Goal: Transaction & Acquisition: Book appointment/travel/reservation

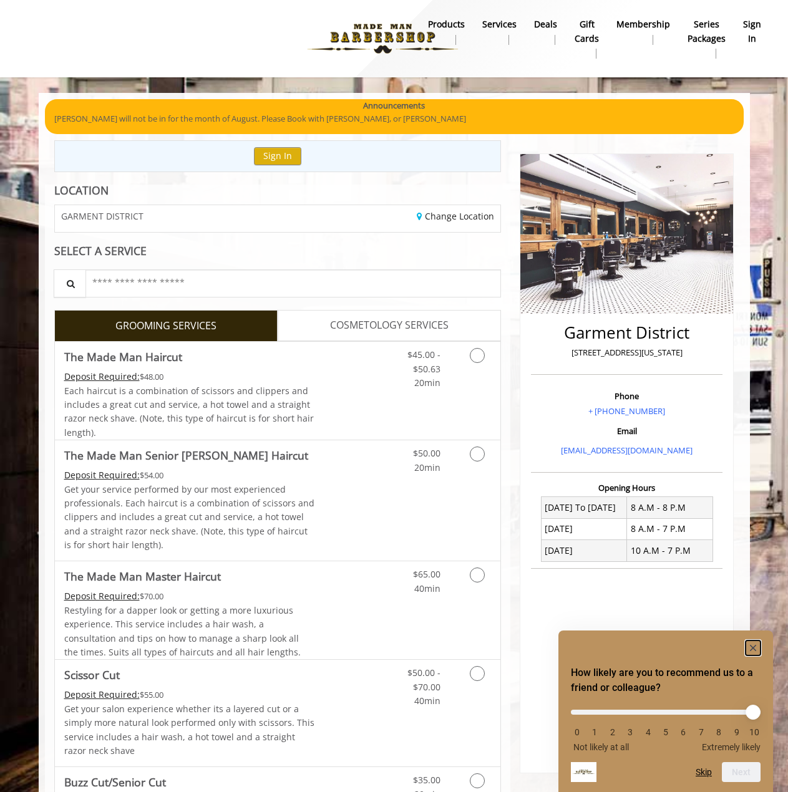
click at [757, 649] on rect "Hide survey" at bounding box center [752, 648] width 15 height 15
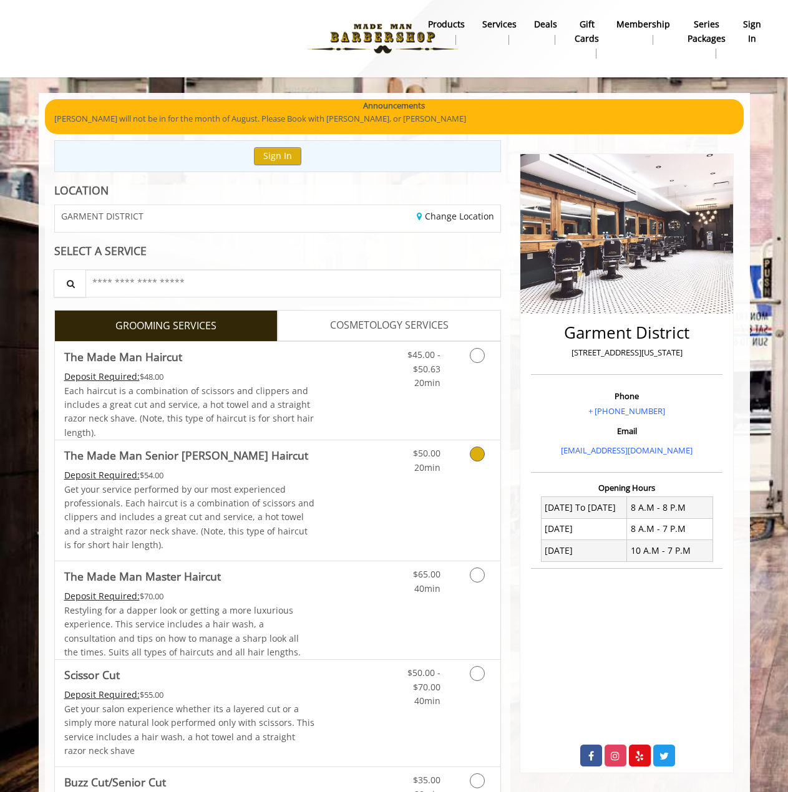
click at [312, 476] on div "Deposit Required: $54.00" at bounding box center [189, 475] width 251 height 14
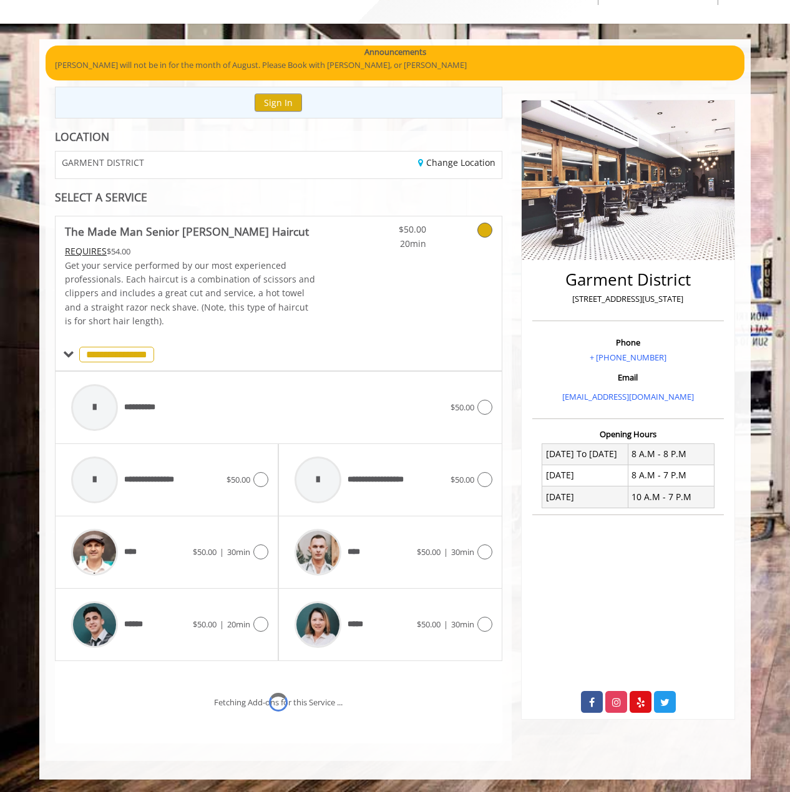
scroll to position [107, 0]
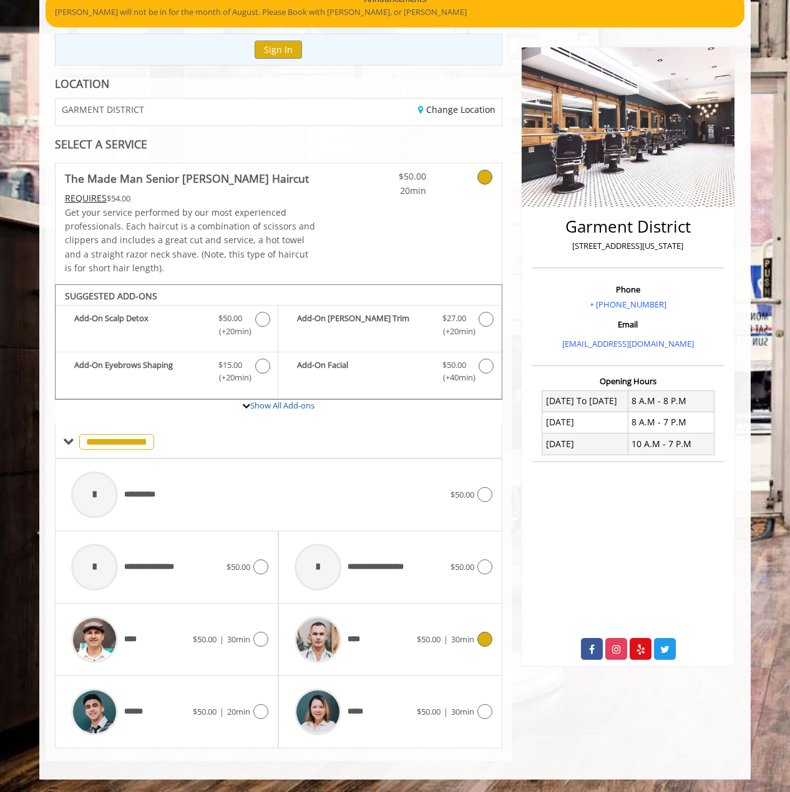
click at [367, 638] on div "****" at bounding box center [352, 639] width 128 height 59
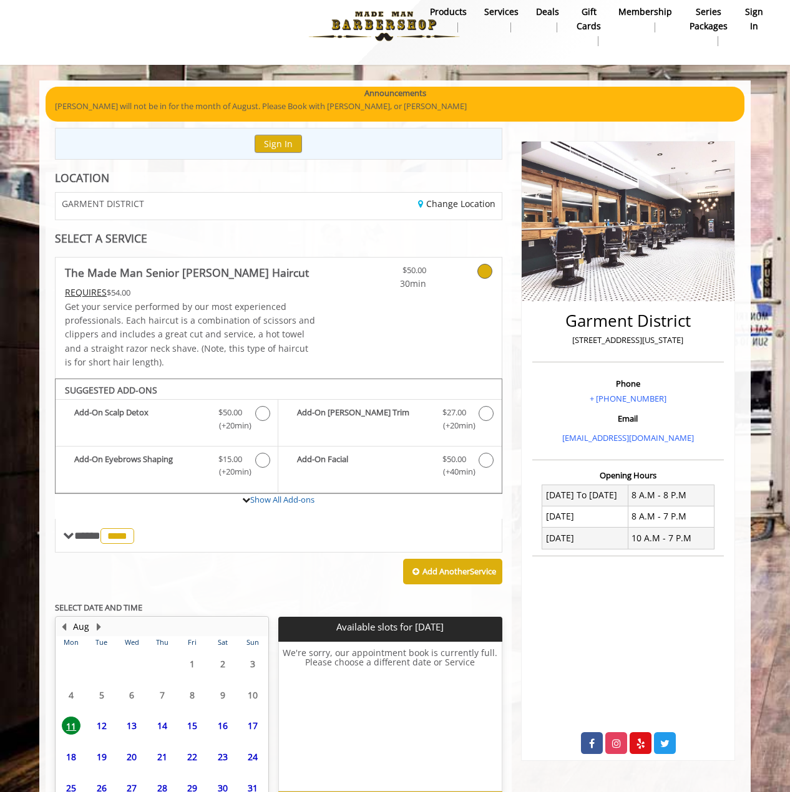
scroll to position [94, 0]
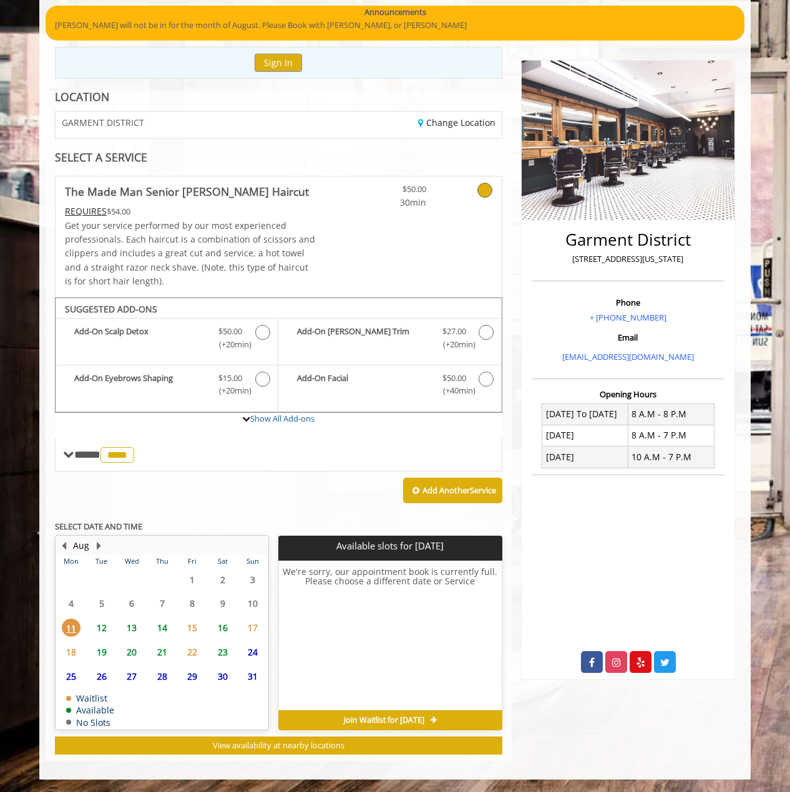
click at [100, 623] on span "12" at bounding box center [101, 628] width 19 height 18
click at [398, 602] on span "3:30 PM" at bounding box center [390, 606] width 29 height 10
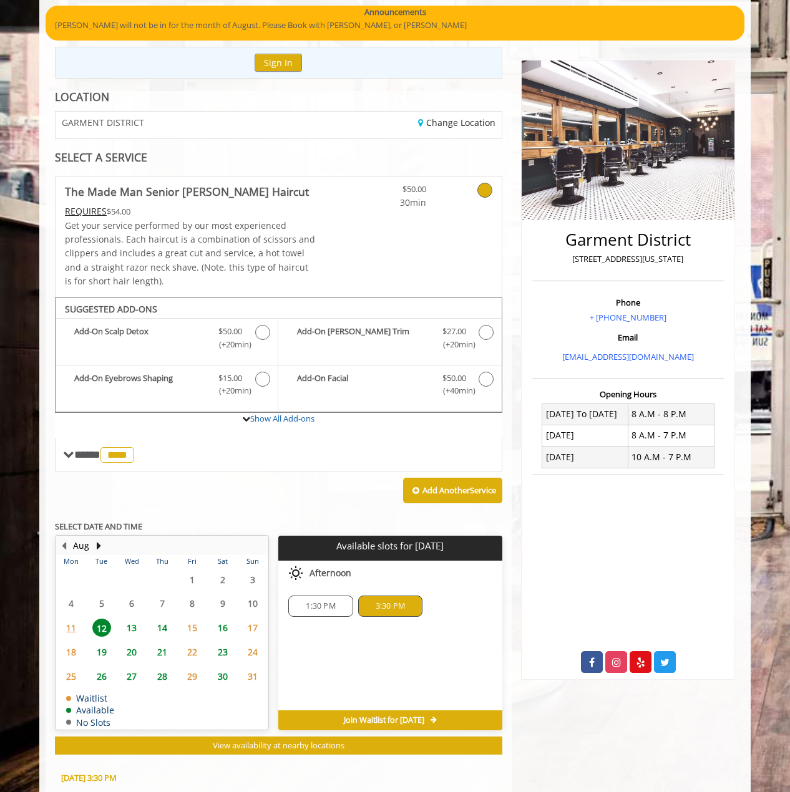
scroll to position [319, 0]
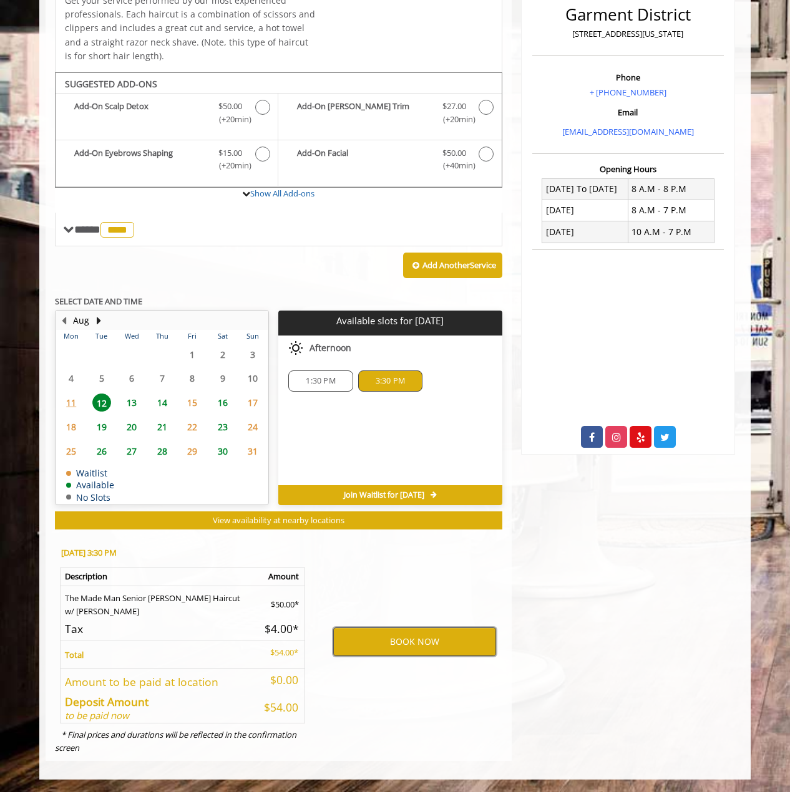
click at [420, 639] on button "BOOK NOW" at bounding box center [414, 642] width 163 height 29
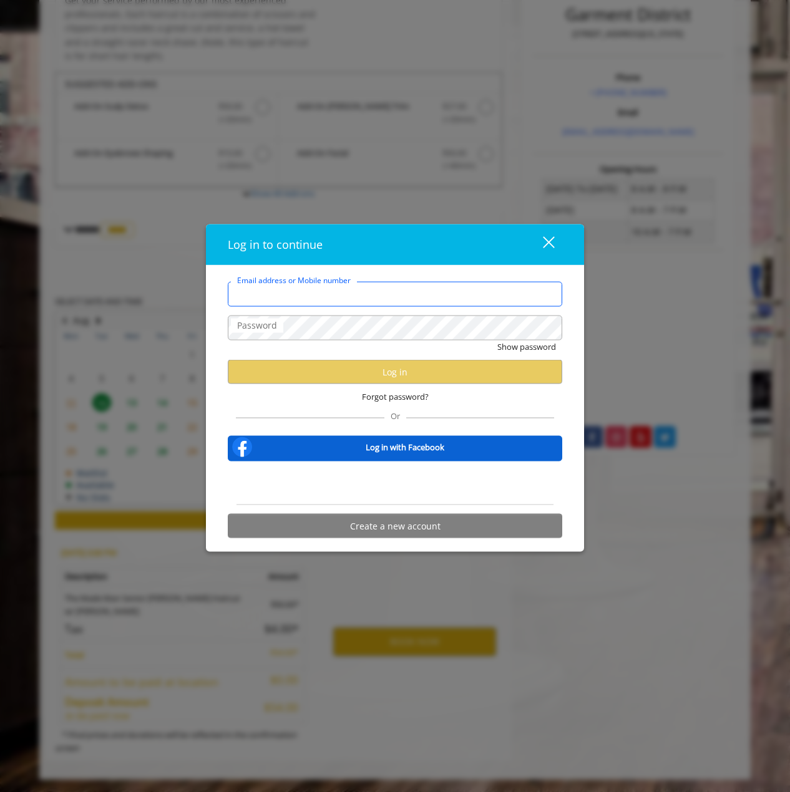
type input "**********"
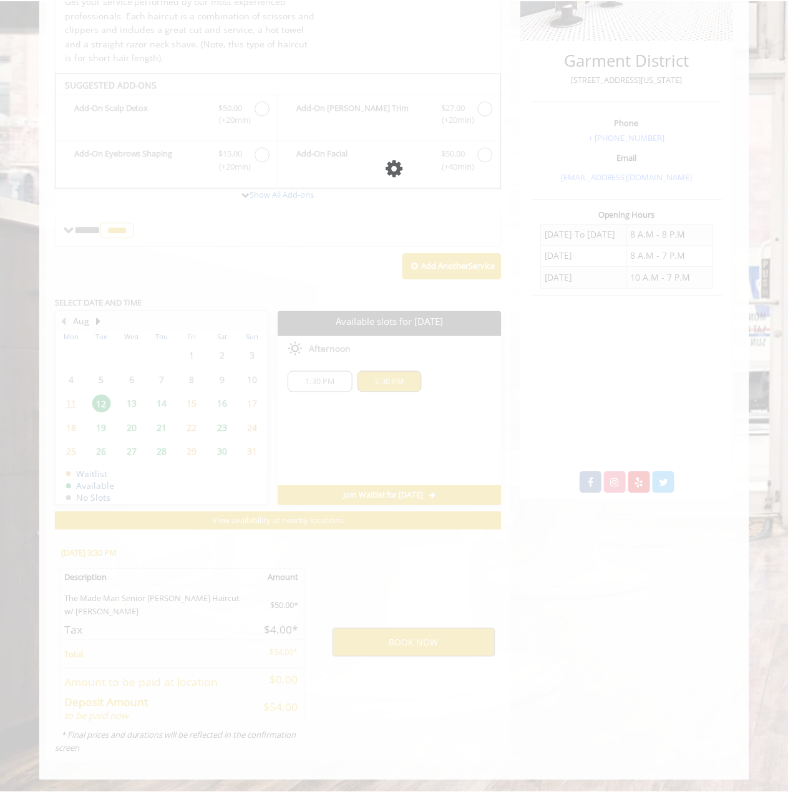
scroll to position [0, 0]
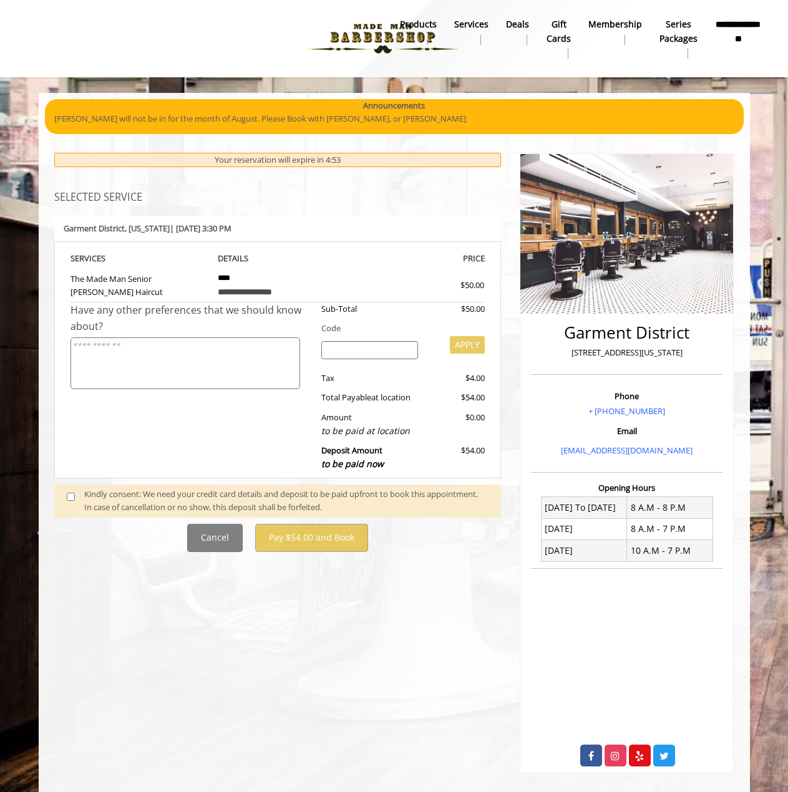
click at [67, 488] on span at bounding box center [75, 501] width 37 height 26
click at [75, 495] on span at bounding box center [75, 501] width 37 height 26
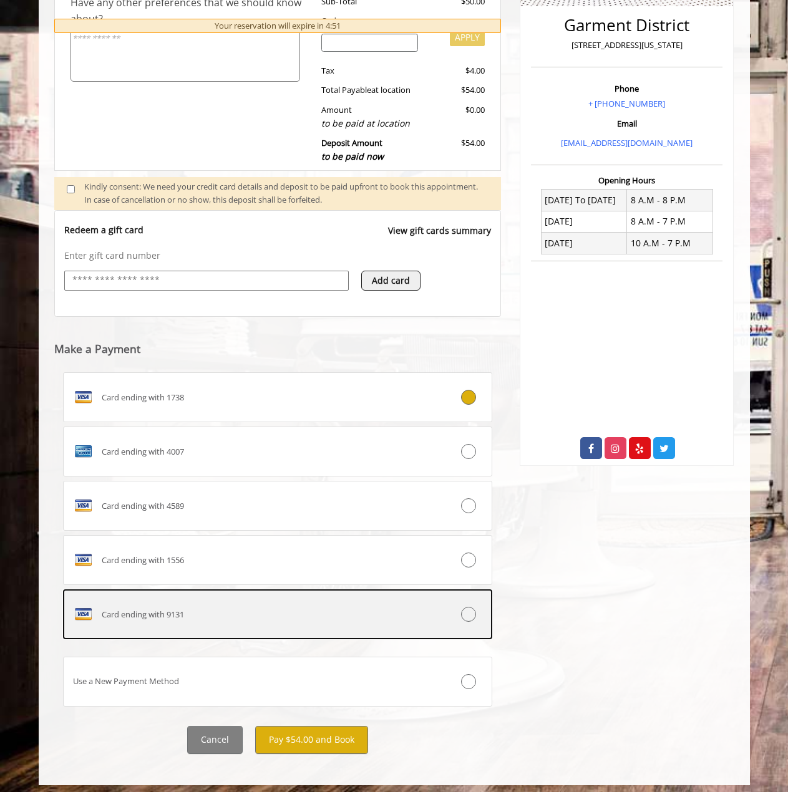
scroll to position [313, 0]
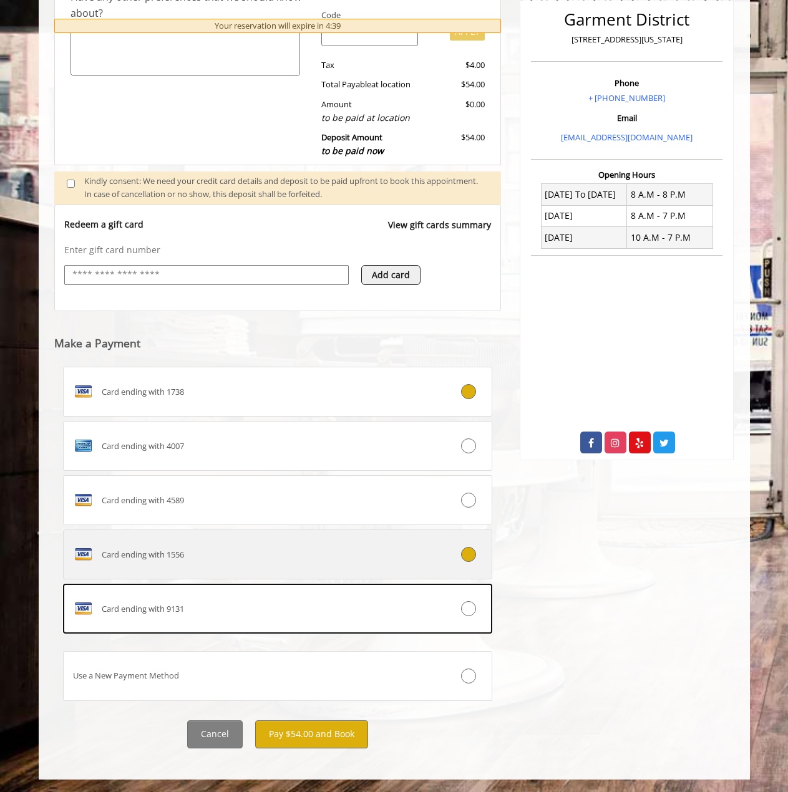
click at [241, 548] on div "Card ending with 1556" at bounding box center [242, 555] width 357 height 20
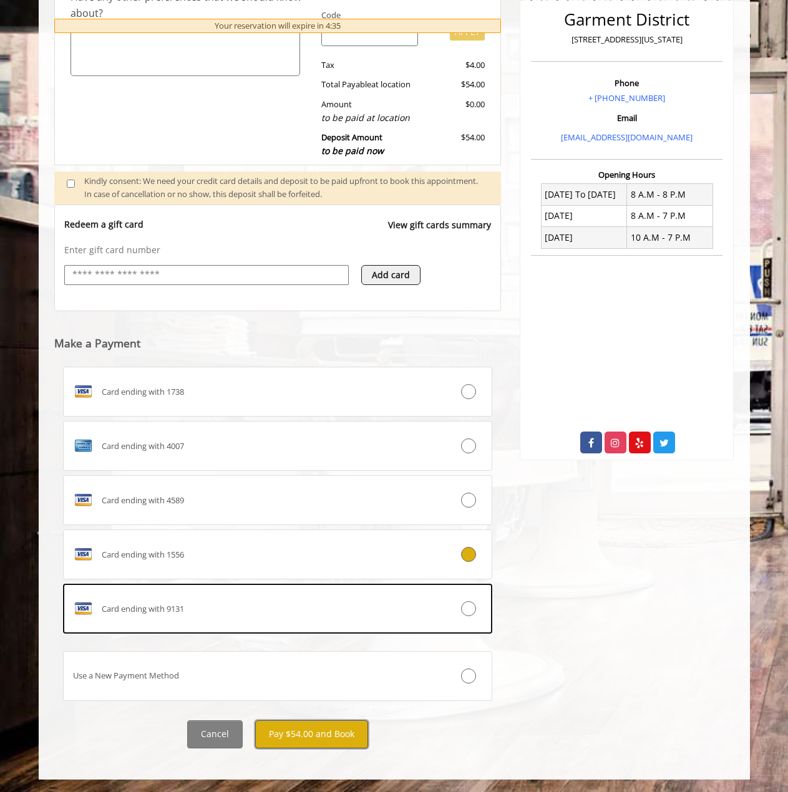
click at [315, 741] on button "Pay $54.00 and Book" at bounding box center [311, 735] width 113 height 28
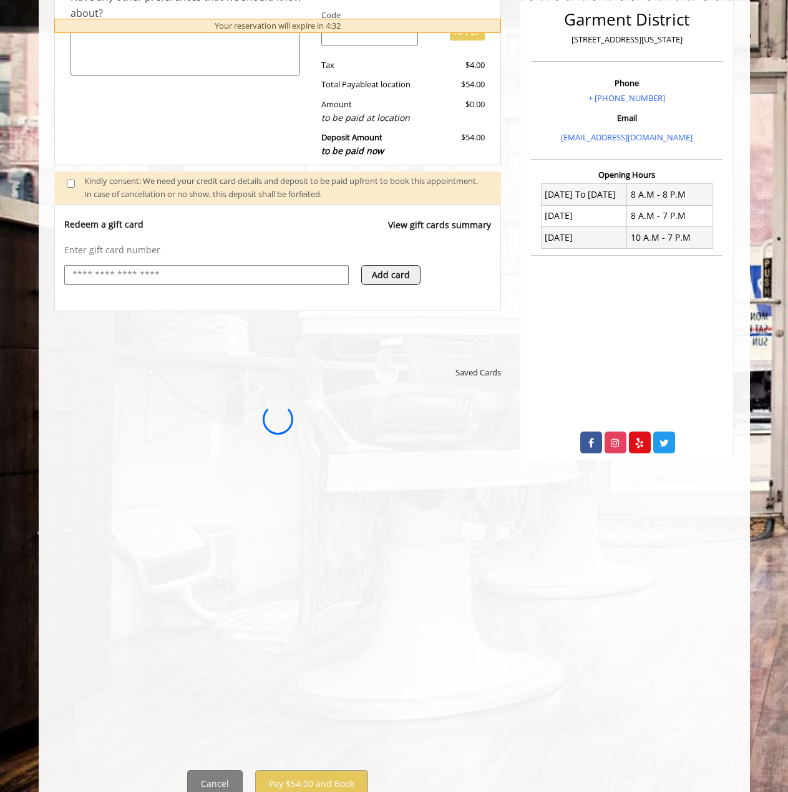
scroll to position [0, 0]
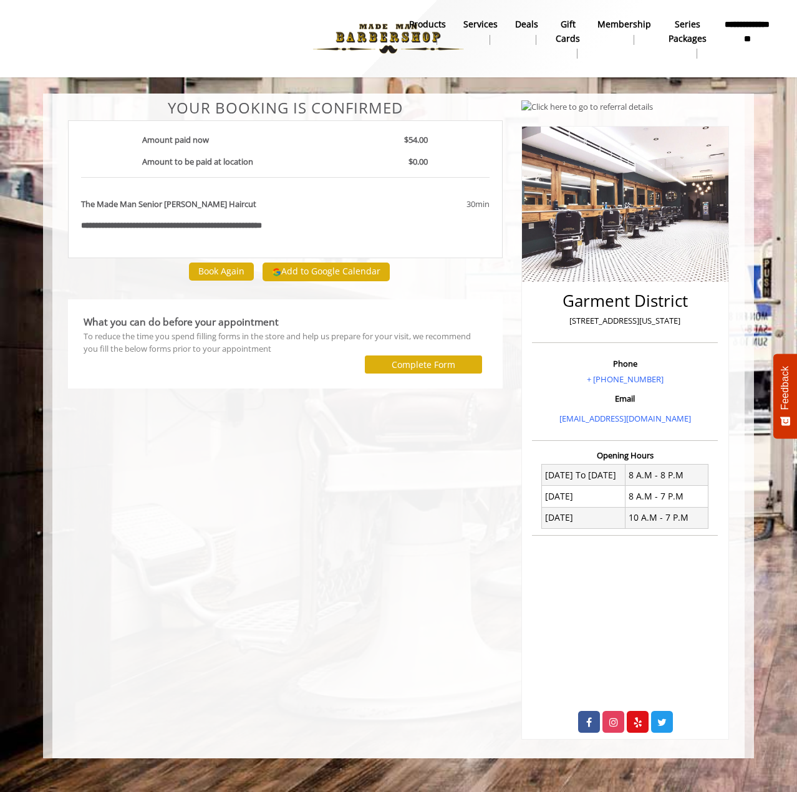
click at [82, 364] on div at bounding box center [214, 365] width 281 height 18
